Goal: Information Seeking & Learning: Learn about a topic

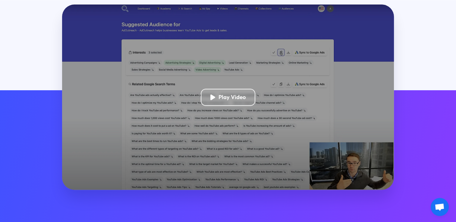
click at [438, 209] on span "Open chat" at bounding box center [440, 208] width 10 height 8
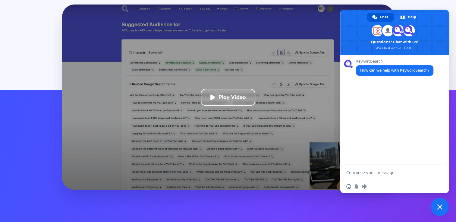
click at [438, 208] on span "Close chat" at bounding box center [439, 207] width 5 height 5
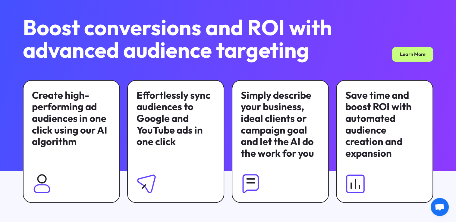
scroll to position [452, 0]
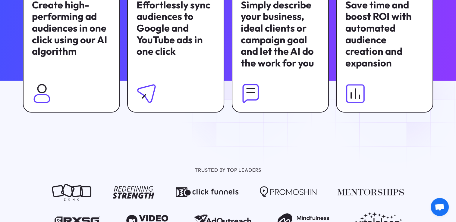
click at [250, 97] on img at bounding box center [251, 94] width 20 height 20
click at [358, 99] on img at bounding box center [356, 94] width 20 height 20
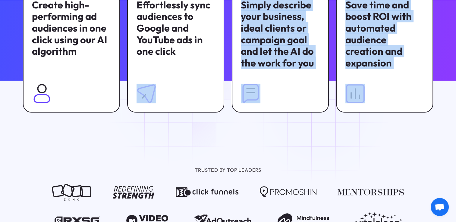
drag, startPoint x: 301, startPoint y: 99, endPoint x: 179, endPoint y: 96, distance: 121.5
click at [176, 96] on div "Create high-performing ad audiences in one click using our AI algorithm Effortl…" at bounding box center [228, 51] width 410 height 123
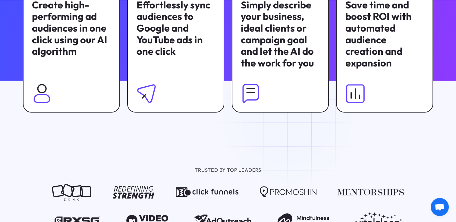
click at [290, 119] on div at bounding box center [228, 112] width 456 height 62
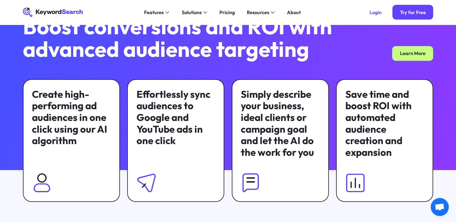
scroll to position [362, 0]
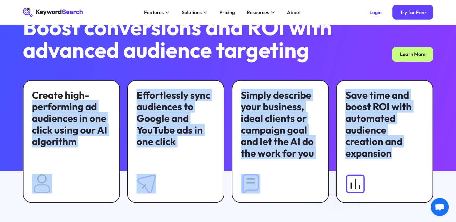
drag, startPoint x: 390, startPoint y: 159, endPoint x: 100, endPoint y: 87, distance: 298.8
click at [99, 89] on div "Create high-performing ad audiences in one click using our AI algorithm Effortl…" at bounding box center [228, 141] width 410 height 123
click at [100, 87] on div "Create high-performing ad audiences in one click using our AI algorithm" at bounding box center [71, 141] width 97 height 123
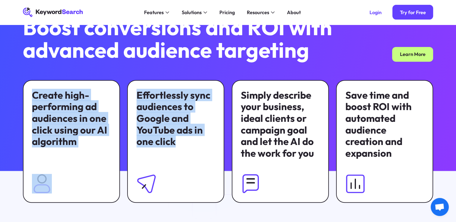
drag, startPoint x: 30, startPoint y: 95, endPoint x: 215, endPoint y: 139, distance: 189.8
click at [205, 144] on div "Create high-performing ad audiences in one click using our AI algorithm Effortl…" at bounding box center [228, 141] width 410 height 123
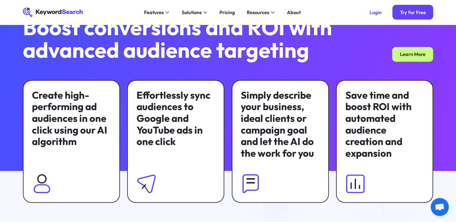
click at [387, 159] on div "Save time and boost ROI with automated audience creation and expansion" at bounding box center [385, 125] width 79 height 70
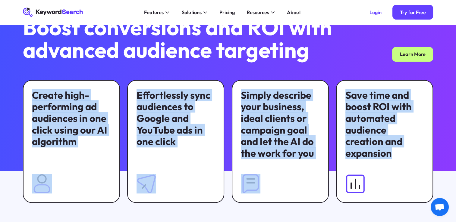
drag, startPoint x: 396, startPoint y: 156, endPoint x: 26, endPoint y: 97, distance: 374.9
click at [26, 97] on div "Create high-performing ad audiences in one click using our AI algorithm Effortl…" at bounding box center [228, 141] width 410 height 123
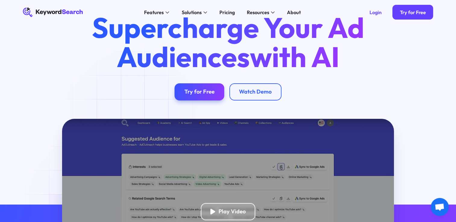
scroll to position [0, 0]
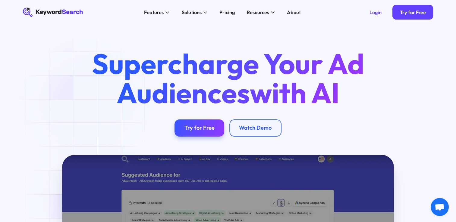
click at [88, 103] on h1 "Supercharge Your Ad Audiences with AI" at bounding box center [227, 78] width 295 height 58
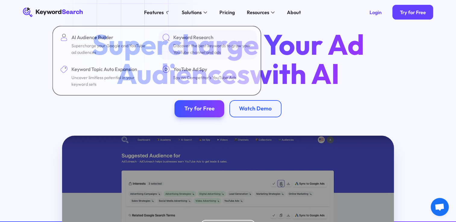
scroll to position [30, 0]
